Goal: Information Seeking & Learning: Learn about a topic

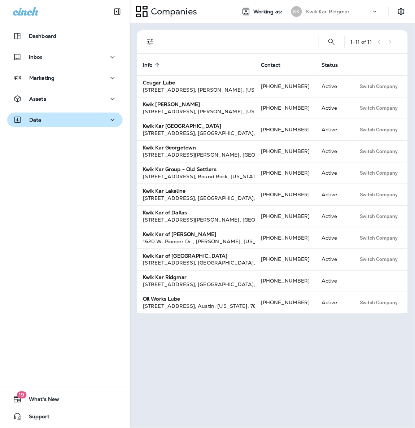
click at [108, 121] on icon "button" at bounding box center [112, 120] width 9 height 9
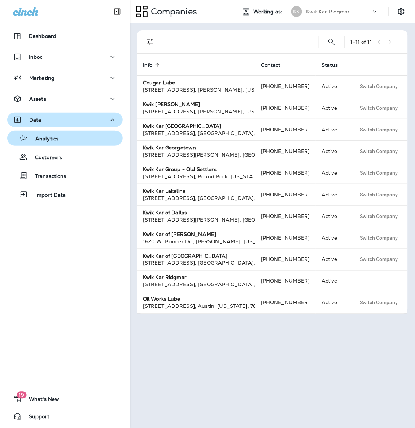
click at [90, 142] on div "Analytics" at bounding box center [65, 138] width 110 height 11
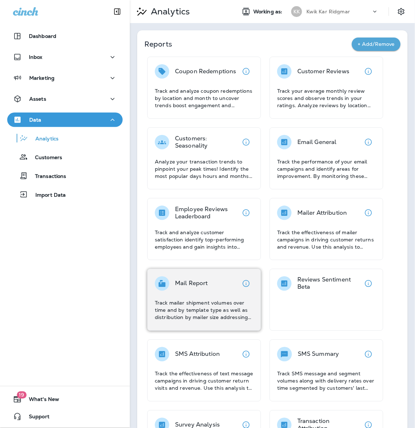
click at [207, 306] on p "Track mailer shipment volumes over time and by template type as well as distrib…" at bounding box center [204, 311] width 99 height 22
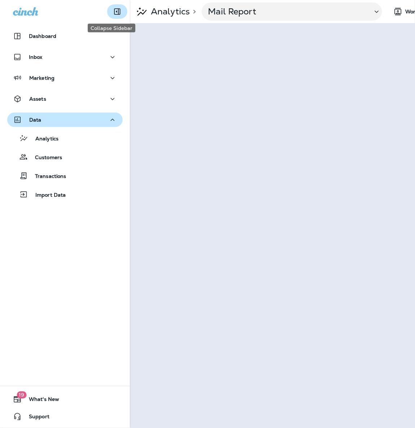
click at [114, 12] on icon "Collapse Sidebar" at bounding box center [117, 12] width 6 height 6
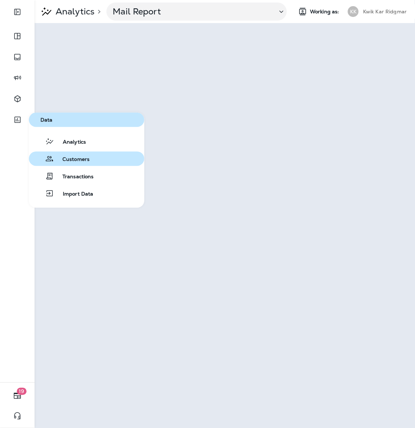
click at [57, 157] on span "Customers" at bounding box center [72, 159] width 36 height 7
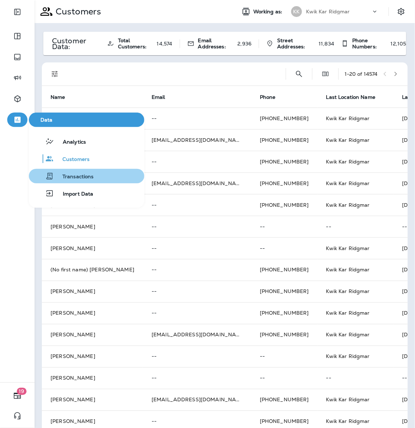
click at [62, 178] on span "Transactions" at bounding box center [74, 177] width 40 height 7
